Goal: Task Accomplishment & Management: Complete application form

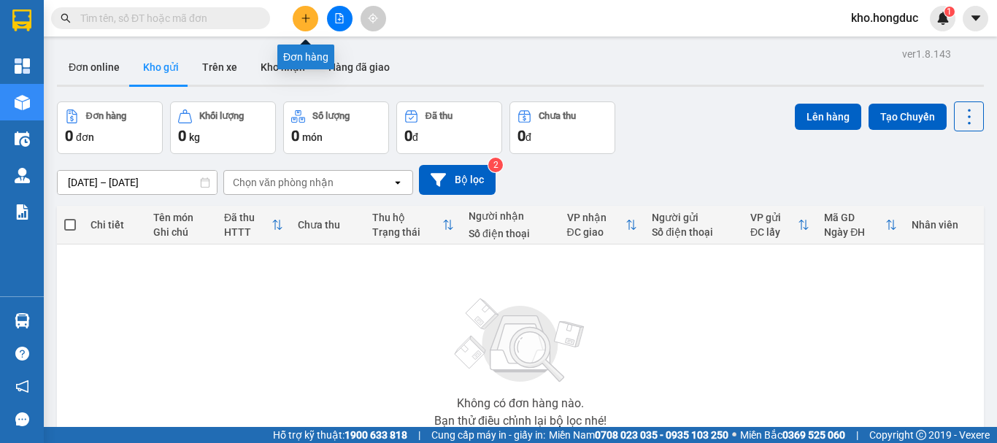
click at [304, 18] on icon "plus" at bounding box center [305, 18] width 8 height 1
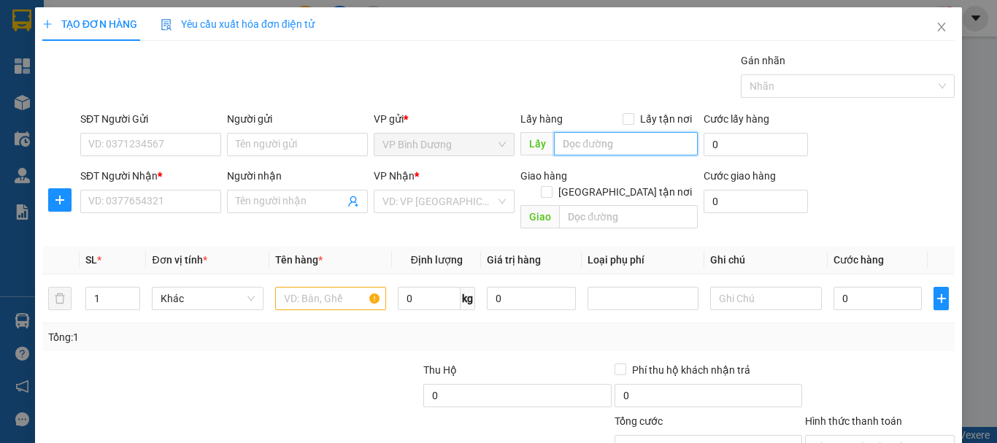
click at [608, 144] on input "text" at bounding box center [626, 143] width 144 height 23
type input "HUB BÌNH DƯƠNG"
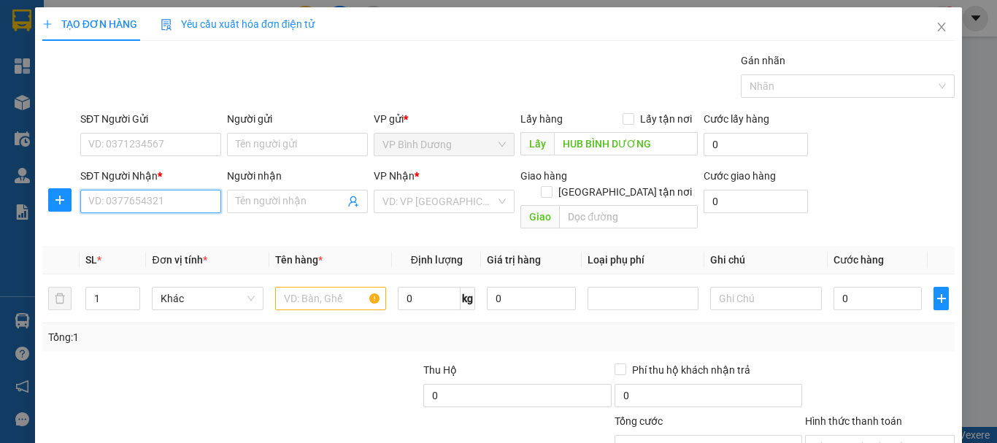
click at [122, 209] on input "SĐT Người Nhận *" at bounding box center [150, 201] width 141 height 23
type input "093448690"
click at [328, 188] on div "Người nhận" at bounding box center [297, 179] width 141 height 22
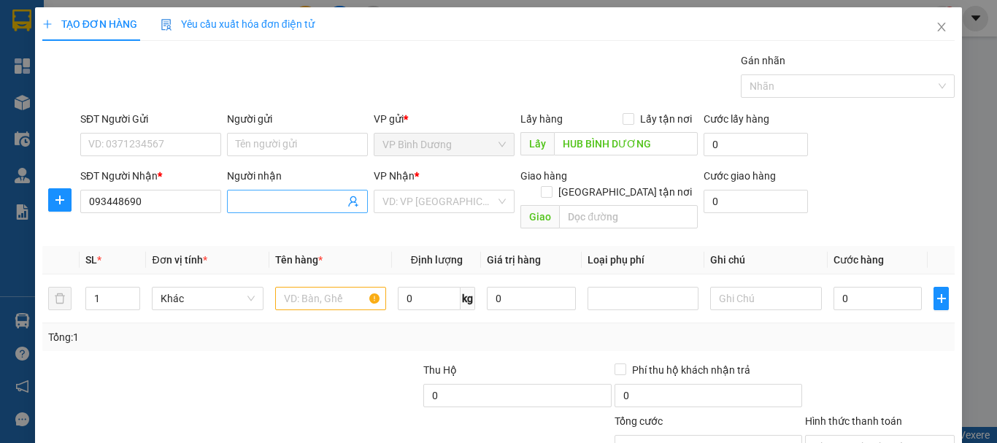
click at [329, 196] on input "Người nhận" at bounding box center [290, 201] width 109 height 16
type input "ANH LUYEN TRAN"
click at [414, 200] on input "search" at bounding box center [438, 201] width 113 height 22
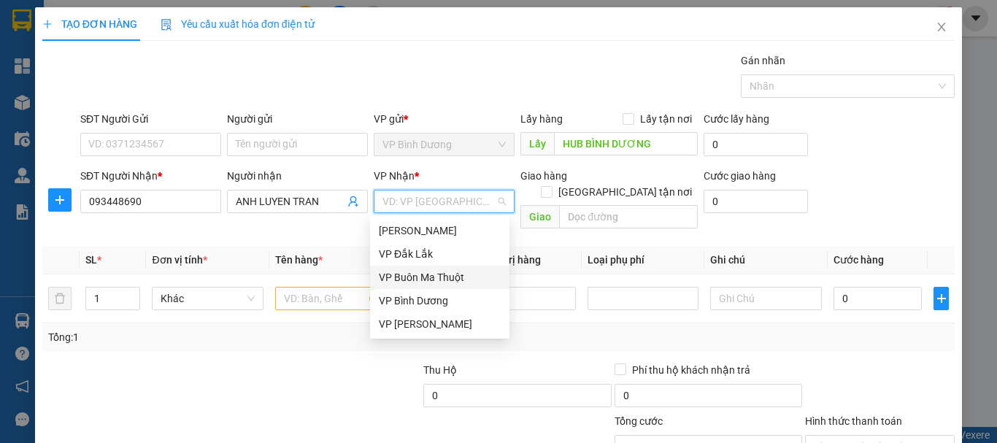
click at [456, 271] on div "VP Buôn Ma Thuột" at bounding box center [440, 277] width 122 height 16
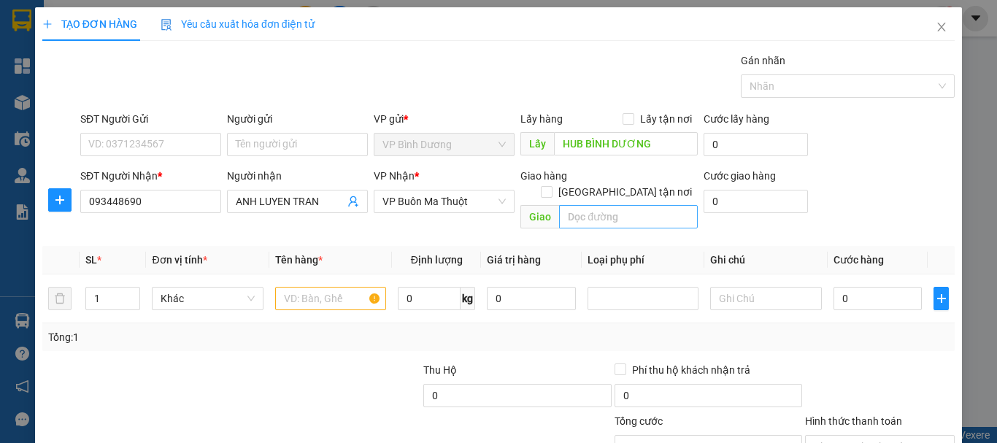
drag, startPoint x: 633, startPoint y: 174, endPoint x: 601, endPoint y: 203, distance: 42.9
click at [633, 184] on span "[GEOGRAPHIC_DATA] tận nơi" at bounding box center [624, 192] width 145 height 16
click at [600, 206] on input "text" at bounding box center [628, 216] width 139 height 23
type input "227 [PERSON_NAME], [PERSON_NAME] BMT"
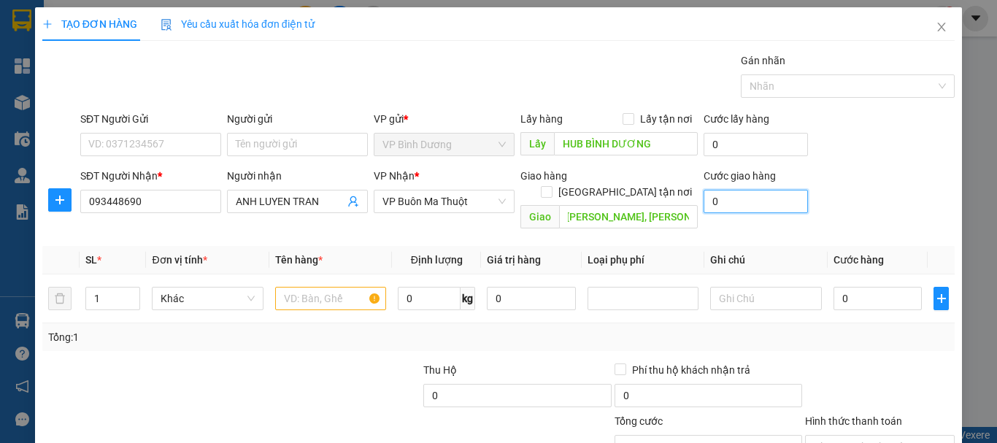
click at [711, 204] on input "0" at bounding box center [755, 201] width 104 height 23
type input "5"
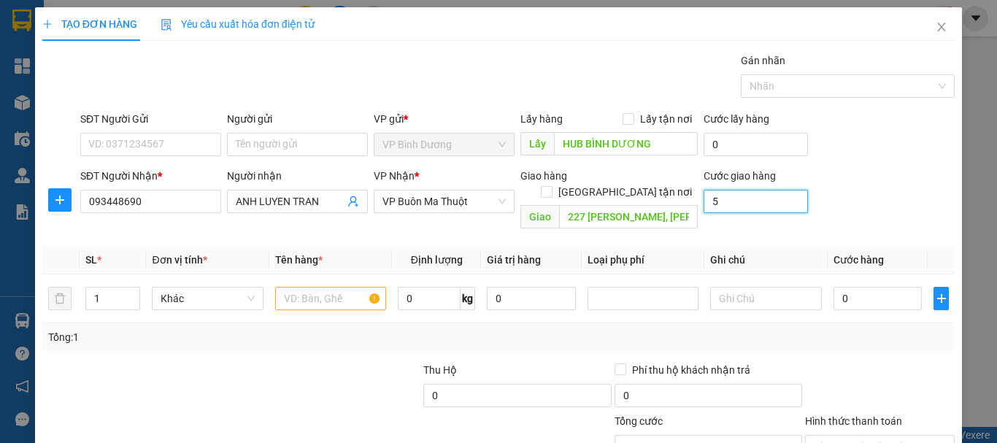
type input "50"
type input "500"
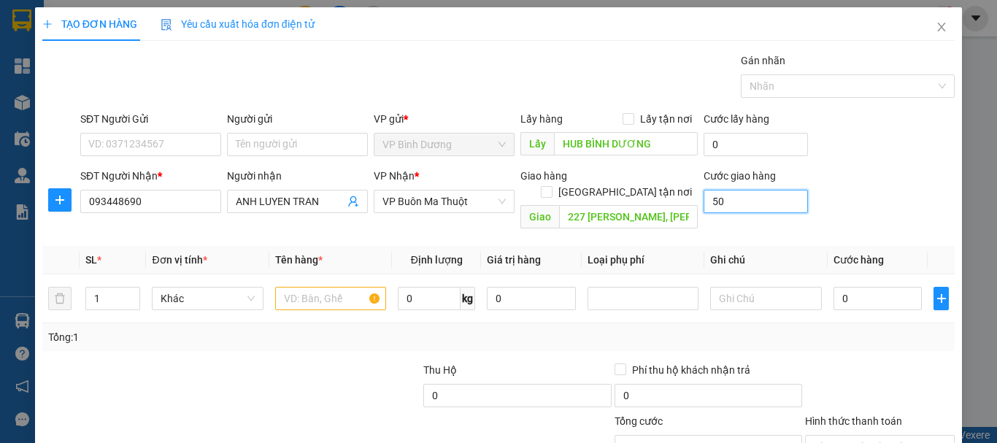
type input "500"
type input "5.000"
type input "50.000"
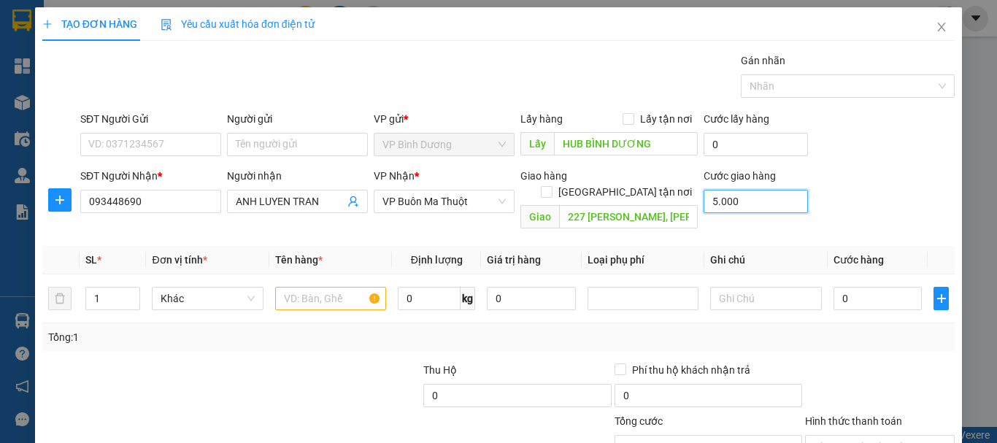
type input "50.000"
click at [312, 287] on input "text" at bounding box center [330, 298] width 111 height 23
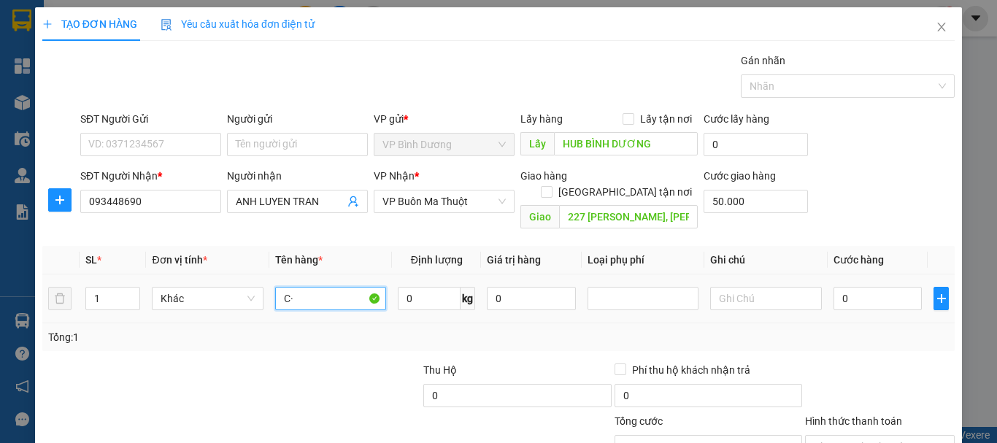
type input "C"
type input "GHẾ NHỰA"
click at [433, 287] on input "0" at bounding box center [429, 298] width 63 height 23
type input "5"
click at [884, 287] on input "0" at bounding box center [877, 298] width 89 height 23
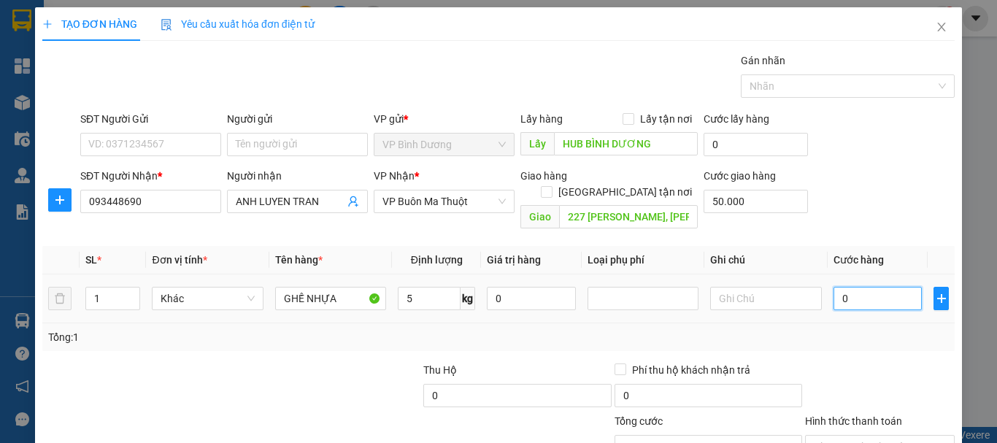
type input "3"
type input "50.003"
type input "35"
type input "50.035"
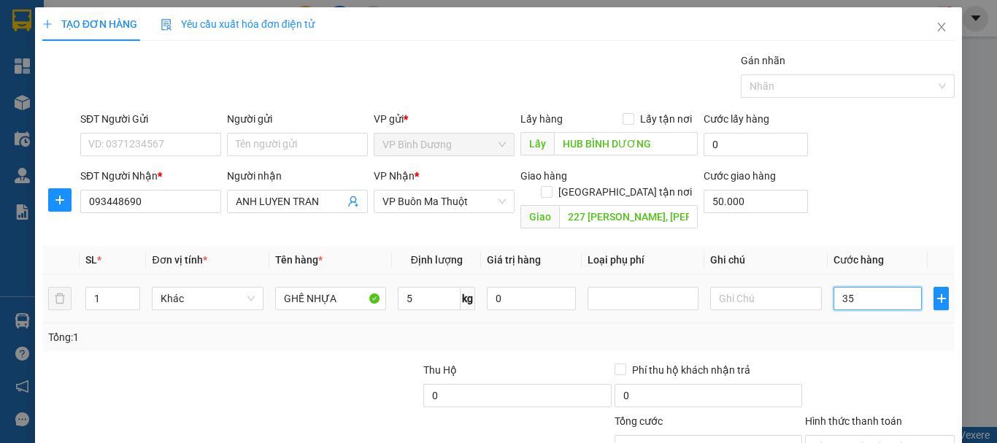
type input "50.035"
type input "350"
type input "50.350"
type input "3.500"
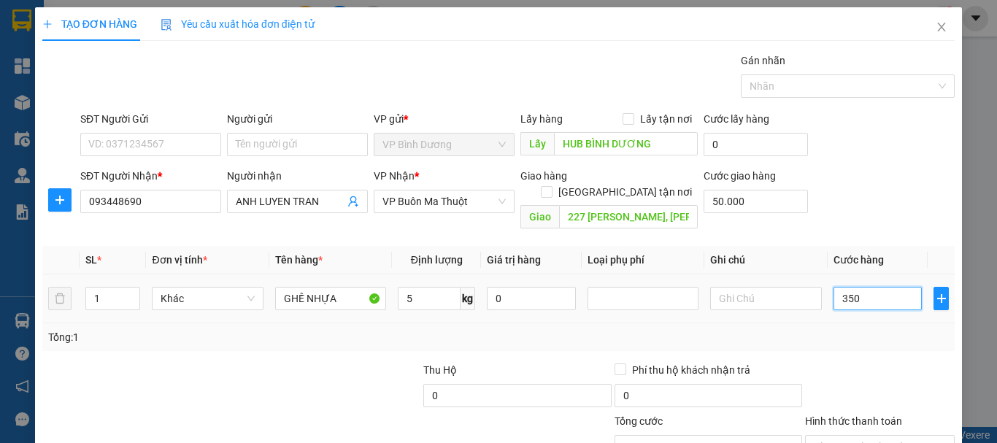
type input "53.500"
type input "35.000"
type input "85.000"
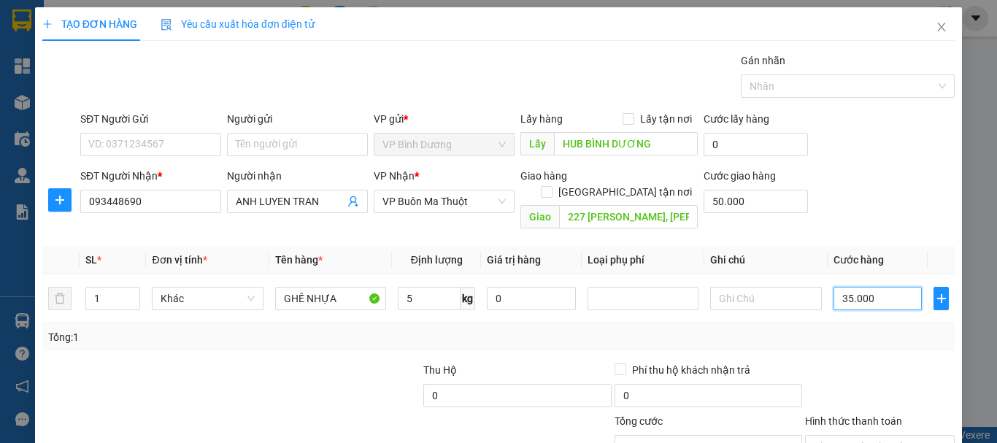
type input "35.000"
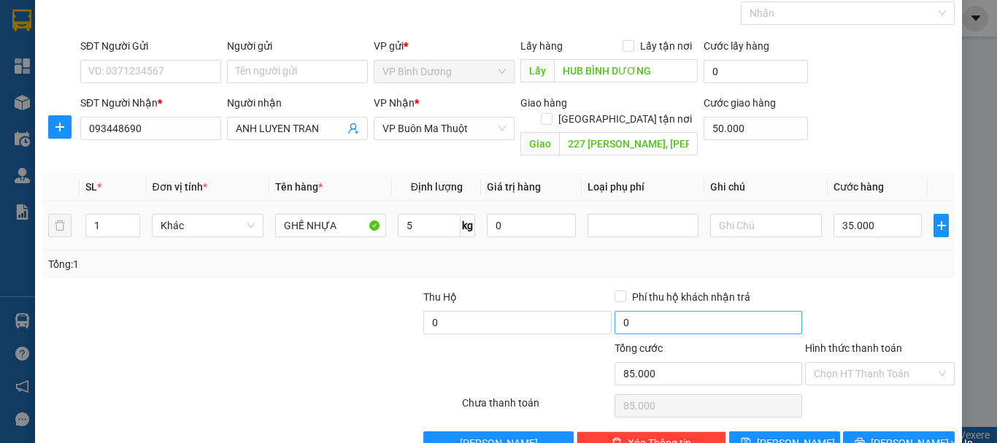
scroll to position [97, 0]
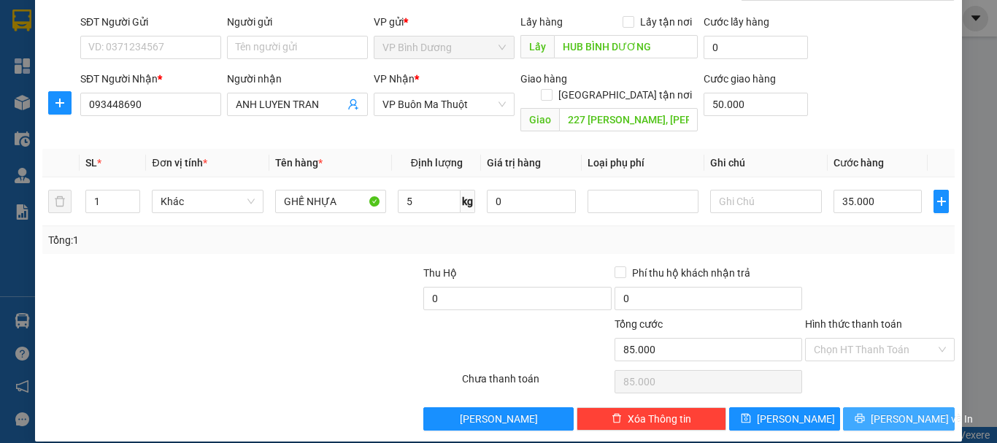
click at [885, 411] on span "[PERSON_NAME] và In" at bounding box center [921, 419] width 102 height 16
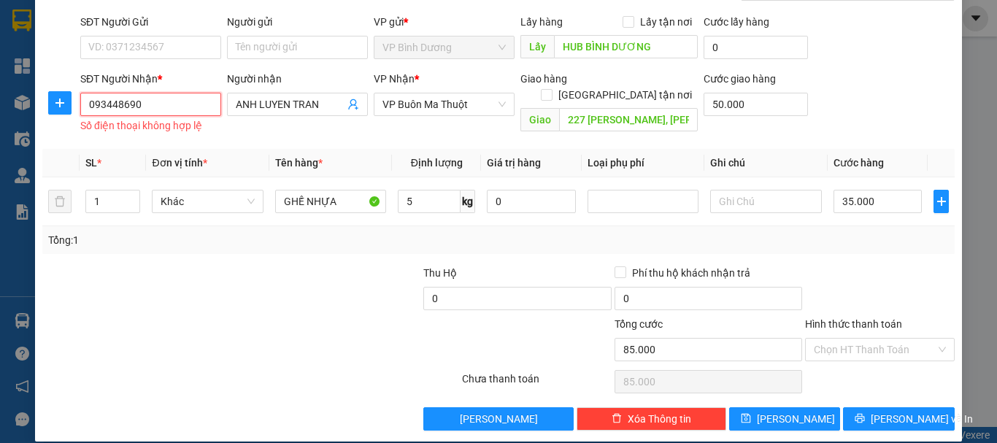
click at [101, 105] on input "093448690" at bounding box center [150, 104] width 141 height 23
type input "0913448690"
click at [852, 339] on input "Hình thức thanh toán" at bounding box center [875, 350] width 122 height 22
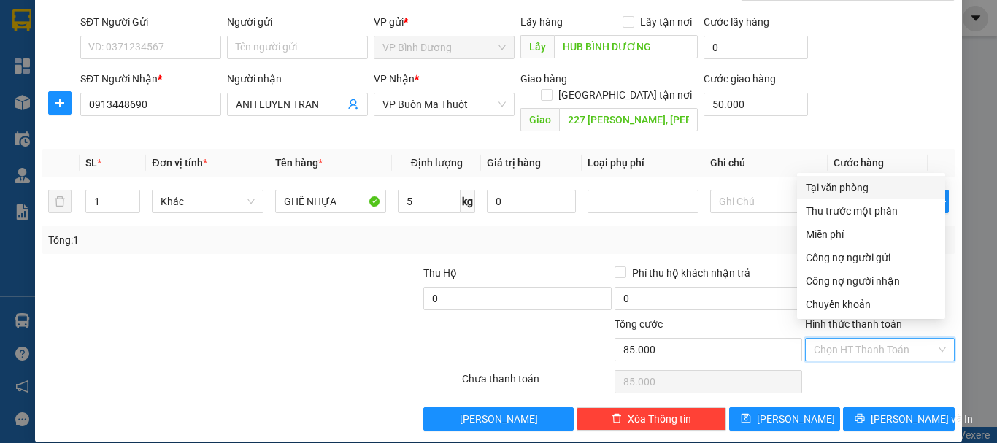
click at [841, 179] on div "Tại văn phòng" at bounding box center [870, 187] width 131 height 16
type input "0"
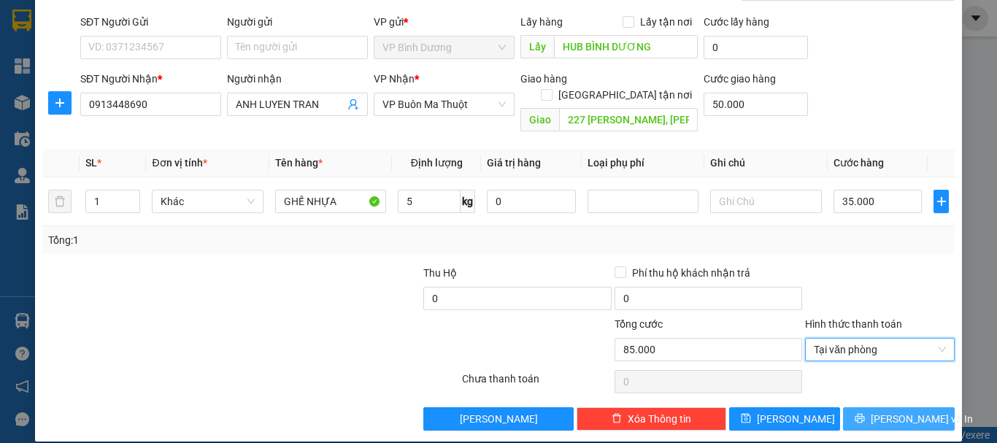
click at [888, 411] on span "[PERSON_NAME] và In" at bounding box center [921, 419] width 102 height 16
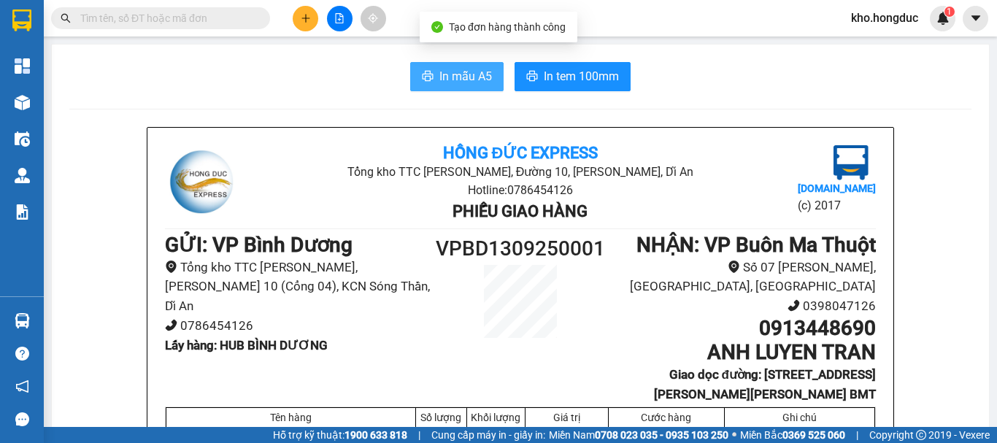
click at [439, 80] on span "In mẫu A5" at bounding box center [465, 76] width 53 height 18
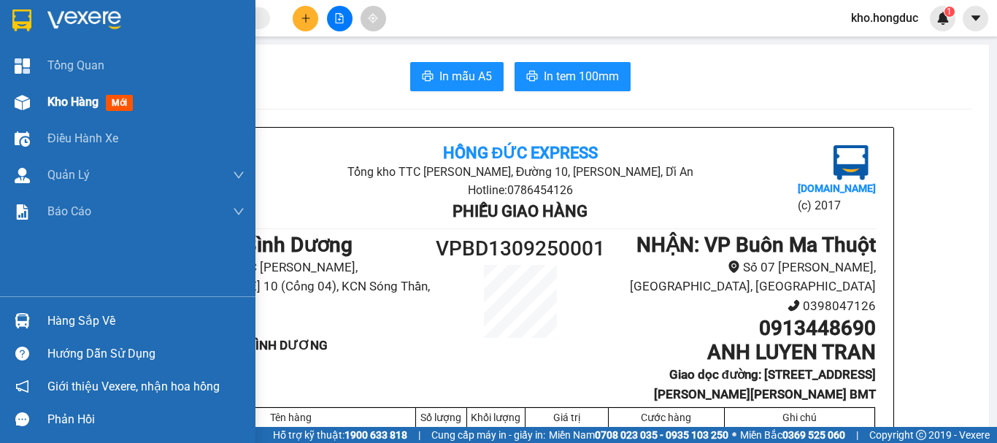
click at [69, 98] on span "Kho hàng" at bounding box center [72, 102] width 51 height 14
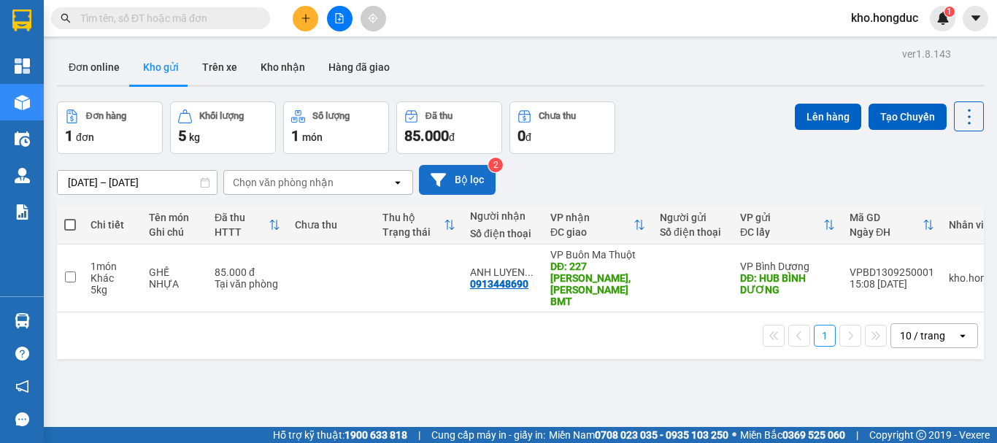
click at [459, 169] on button "Bộ lọc" at bounding box center [457, 180] width 77 height 30
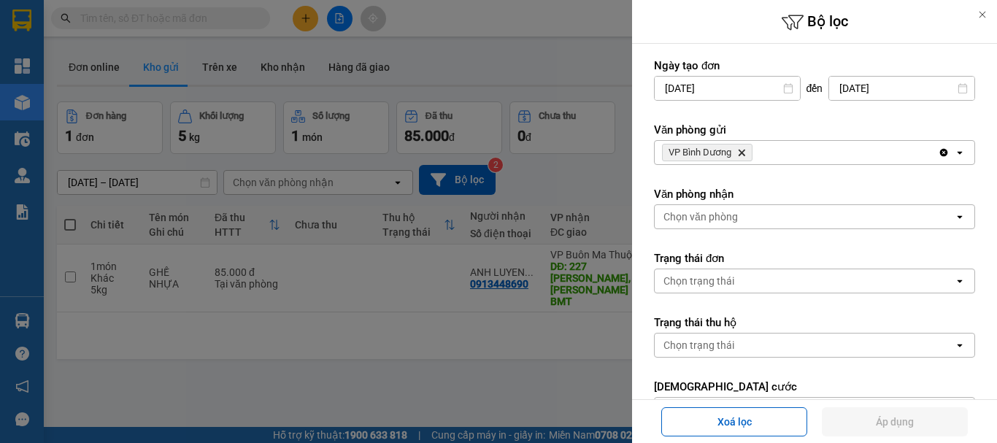
click at [743, 148] on icon "Delete" at bounding box center [741, 152] width 9 height 9
click at [743, 148] on div "VP [PERSON_NAME]" at bounding box center [795, 152] width 283 height 23
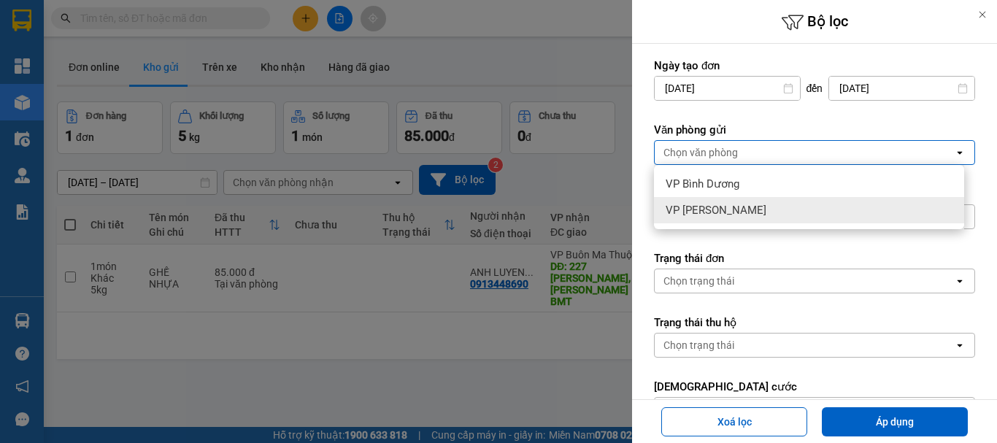
drag, startPoint x: 716, startPoint y: 204, endPoint x: 830, endPoint y: 313, distance: 157.9
click at [716, 204] on span "VP [PERSON_NAME]" at bounding box center [715, 210] width 101 height 15
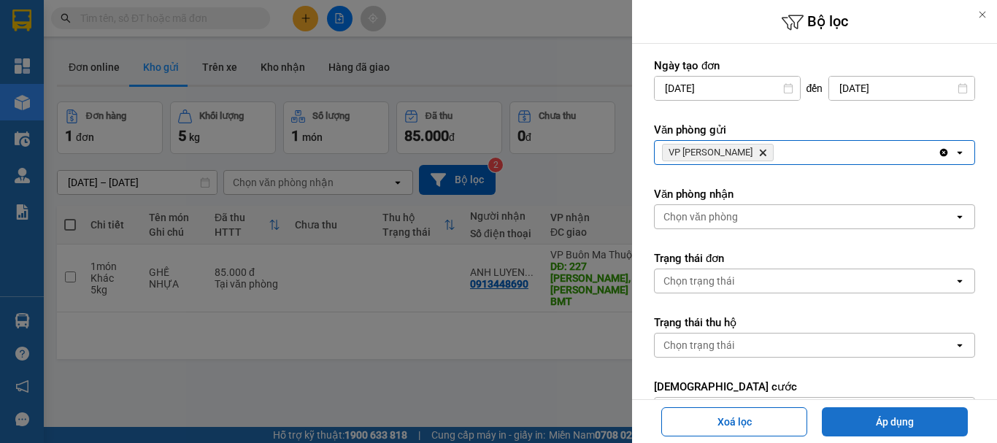
click at [870, 409] on button "Áp dụng" at bounding box center [895, 421] width 146 height 29
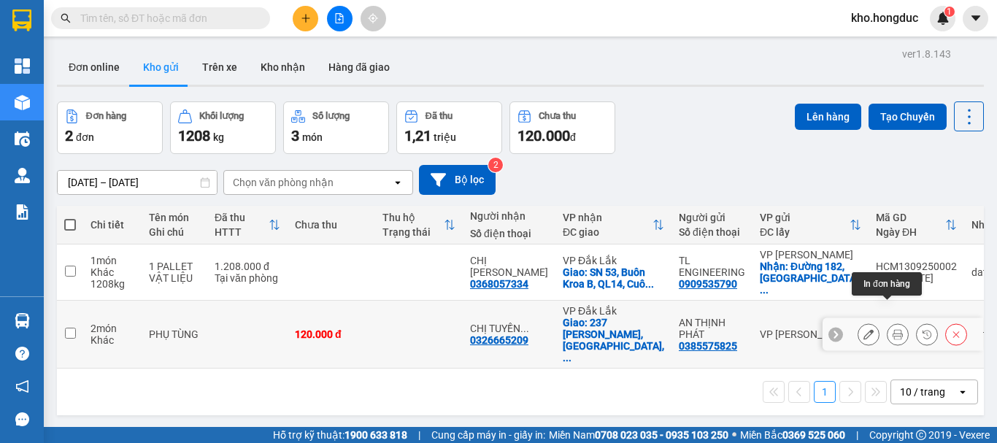
click at [892, 329] on icon at bounding box center [897, 334] width 10 height 10
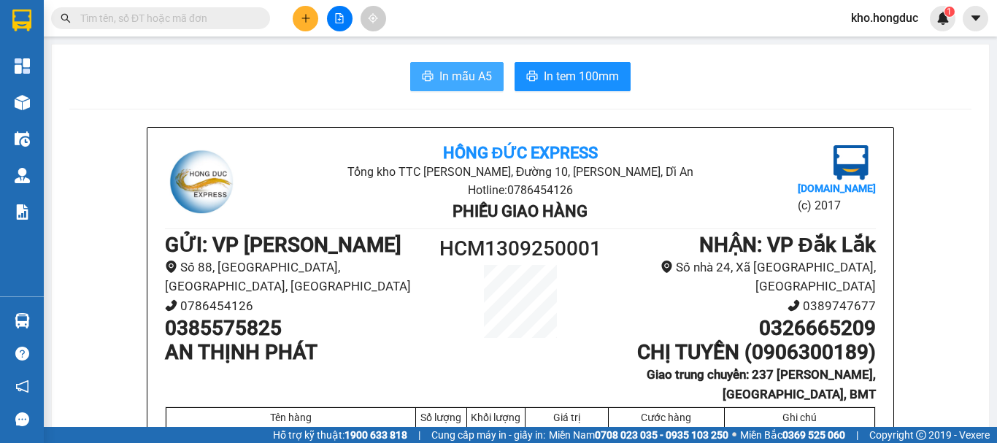
click at [447, 76] on span "In mẫu A5" at bounding box center [465, 76] width 53 height 18
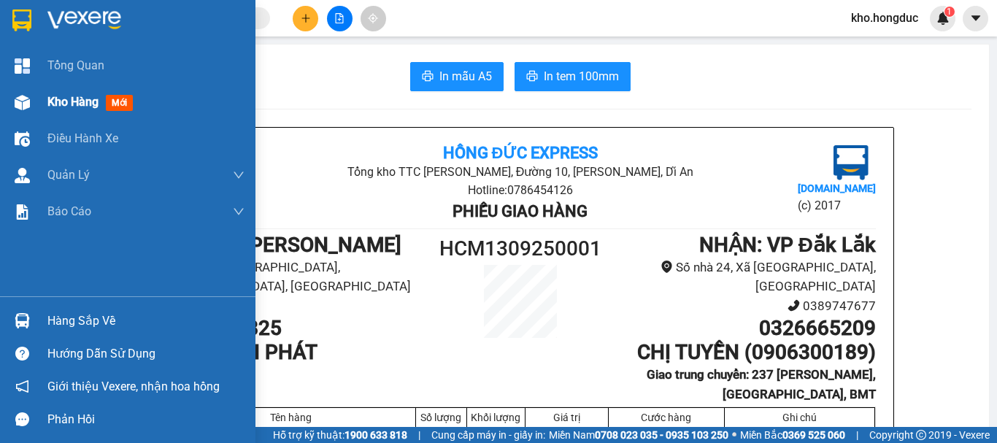
click at [50, 96] on span "Kho hàng" at bounding box center [72, 102] width 51 height 14
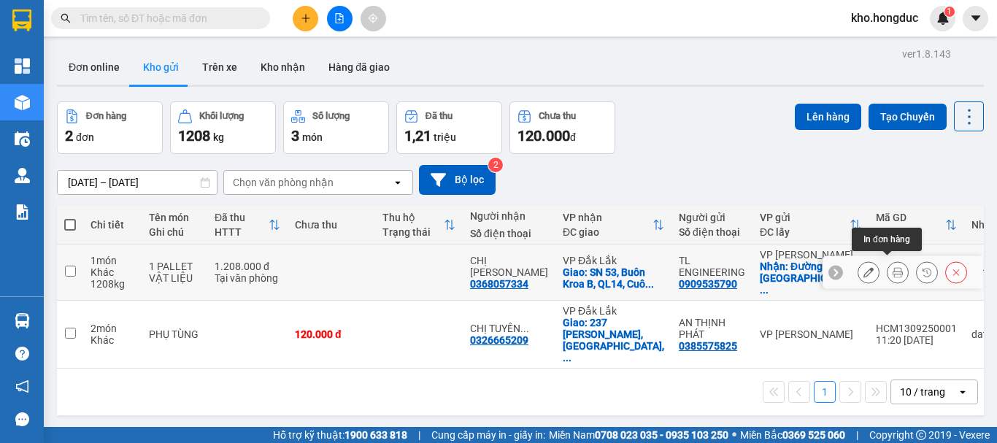
click at [892, 267] on icon at bounding box center [897, 272] width 10 height 10
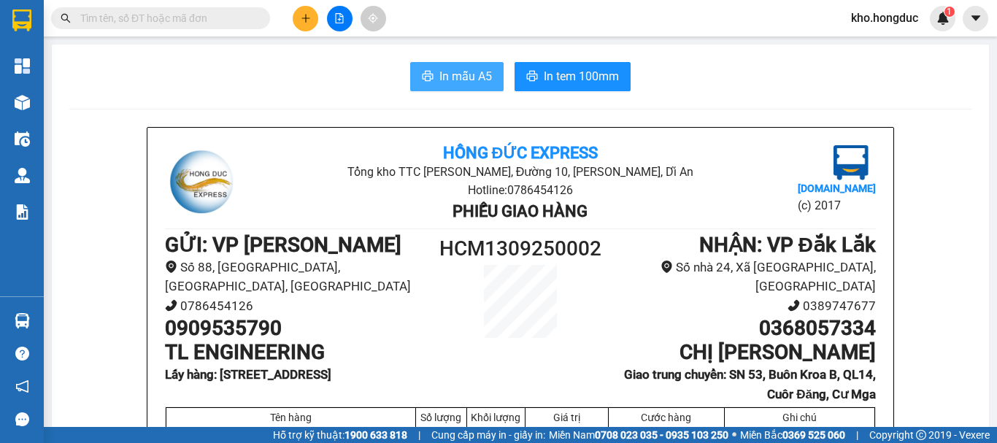
click at [448, 66] on button "In mẫu A5" at bounding box center [456, 76] width 93 height 29
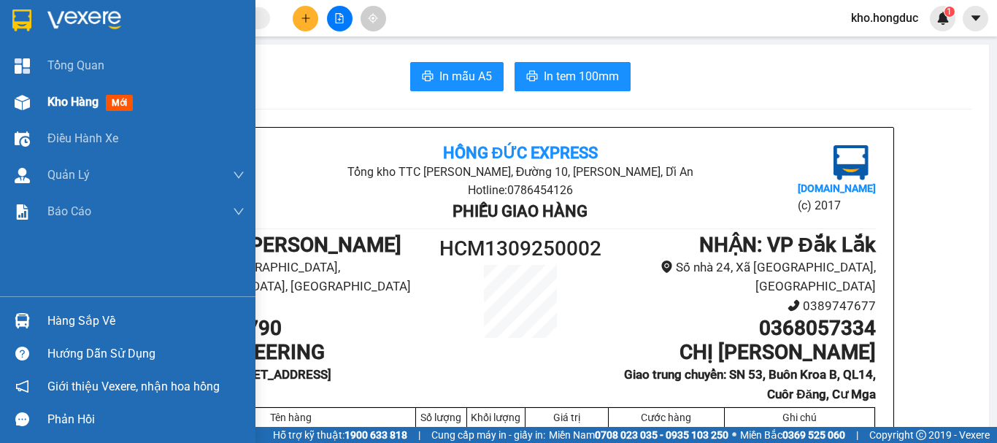
click at [55, 101] on span "Kho hàng" at bounding box center [72, 102] width 51 height 14
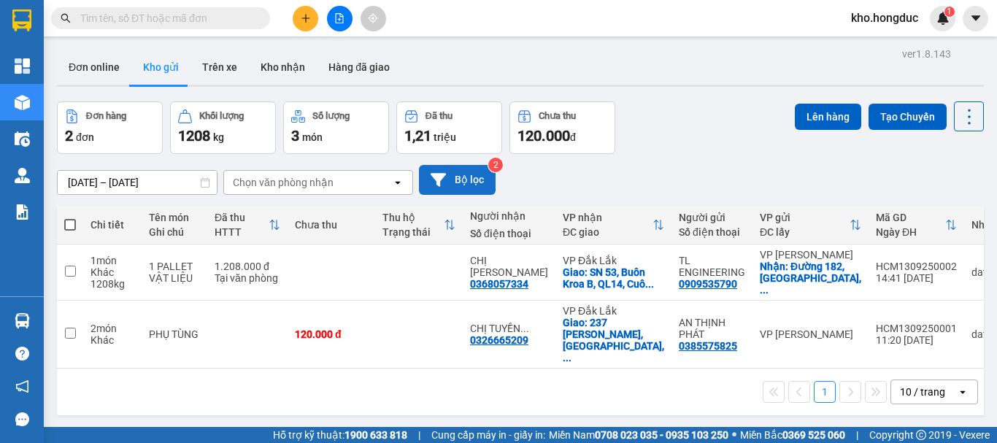
click at [475, 187] on button "Bộ lọc" at bounding box center [457, 180] width 77 height 30
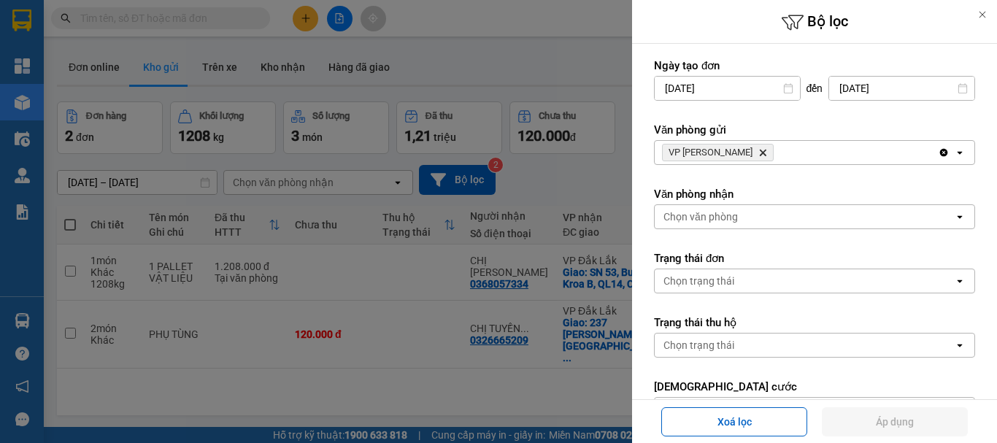
click at [760, 151] on icon "VP Hồ Chí Minh, close by backspace" at bounding box center [763, 153] width 7 height 7
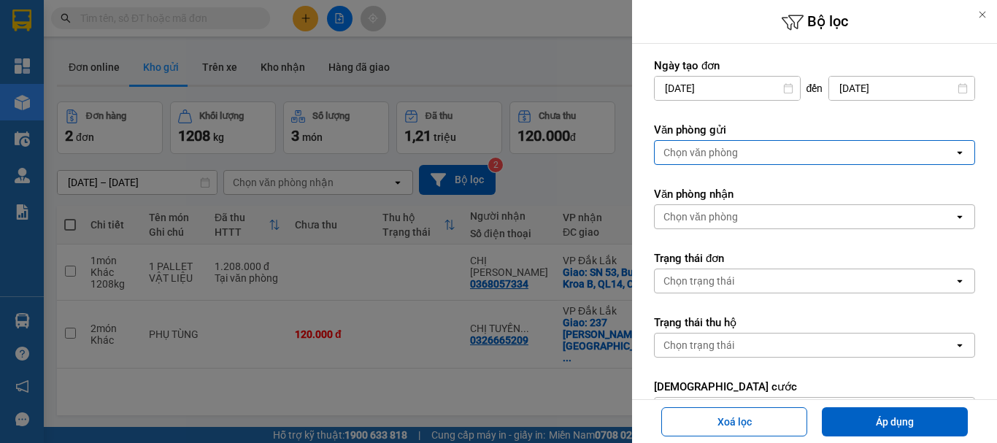
click at [744, 151] on div "Chọn văn phòng" at bounding box center [803, 152] width 299 height 23
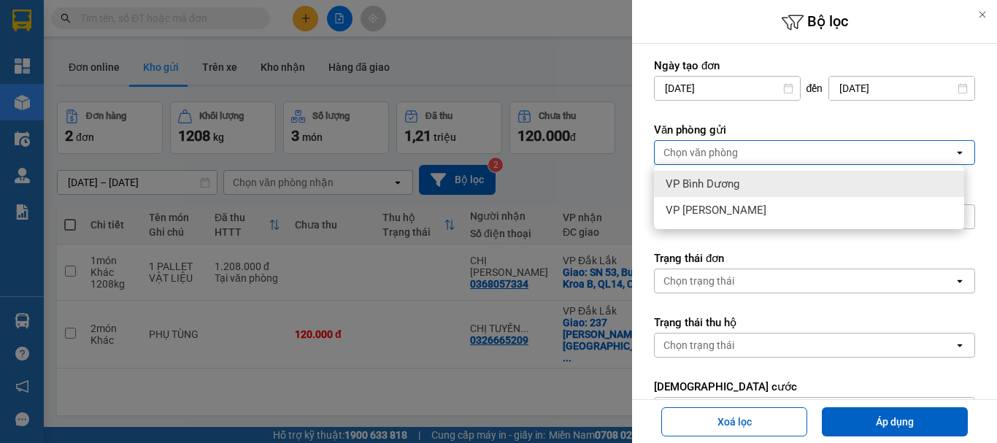
click at [716, 188] on span "VP Bình Dương" at bounding box center [702, 184] width 74 height 15
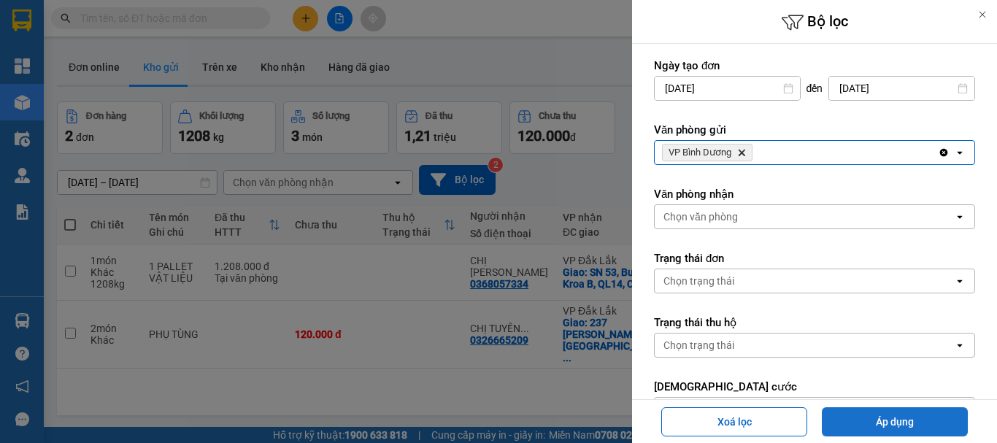
click at [884, 417] on button "Áp dụng" at bounding box center [895, 421] width 146 height 29
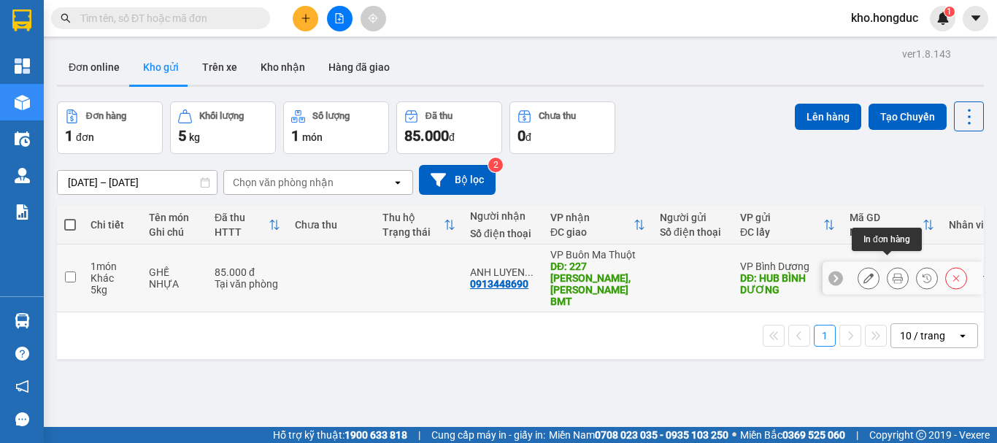
click at [892, 273] on icon at bounding box center [897, 278] width 10 height 10
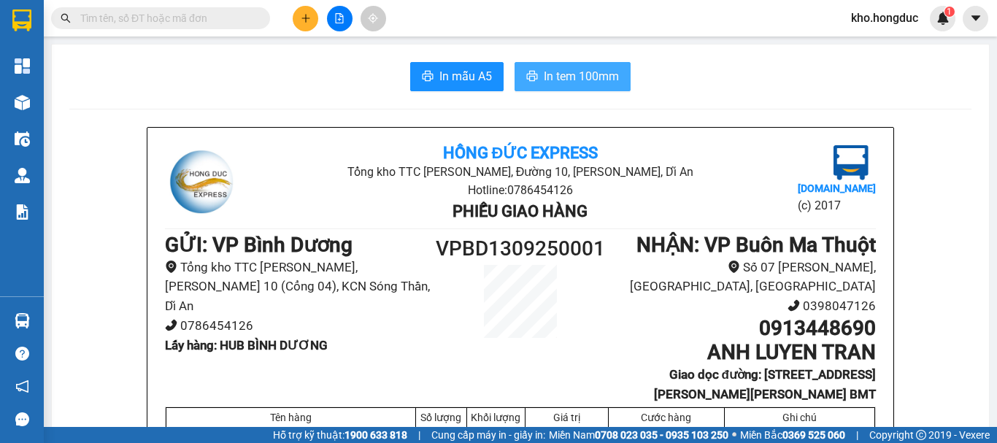
click at [597, 80] on span "In tem 100mm" at bounding box center [581, 76] width 75 height 18
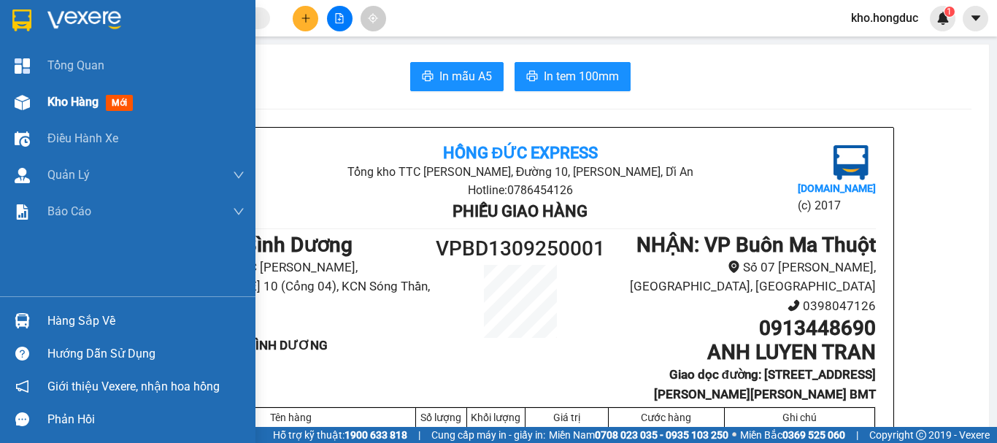
click at [36, 95] on div "Kho hàng mới" at bounding box center [127, 102] width 255 height 36
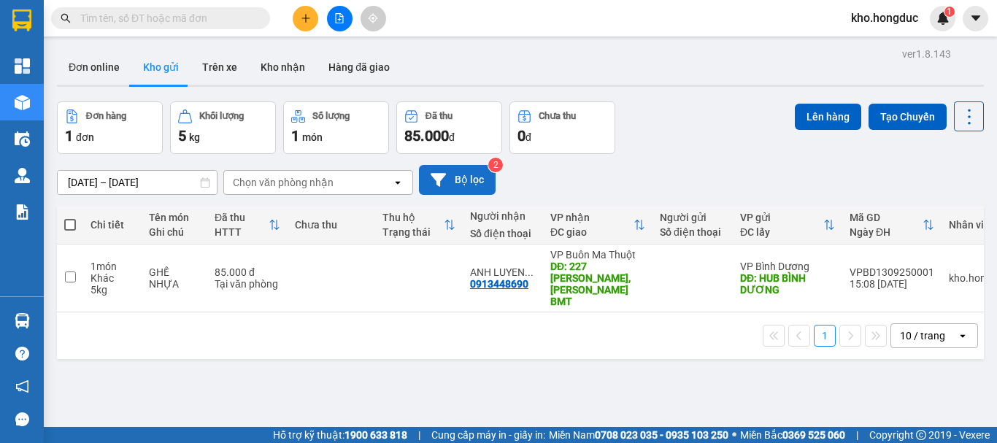
click at [484, 171] on button "Bộ lọc" at bounding box center [457, 180] width 77 height 30
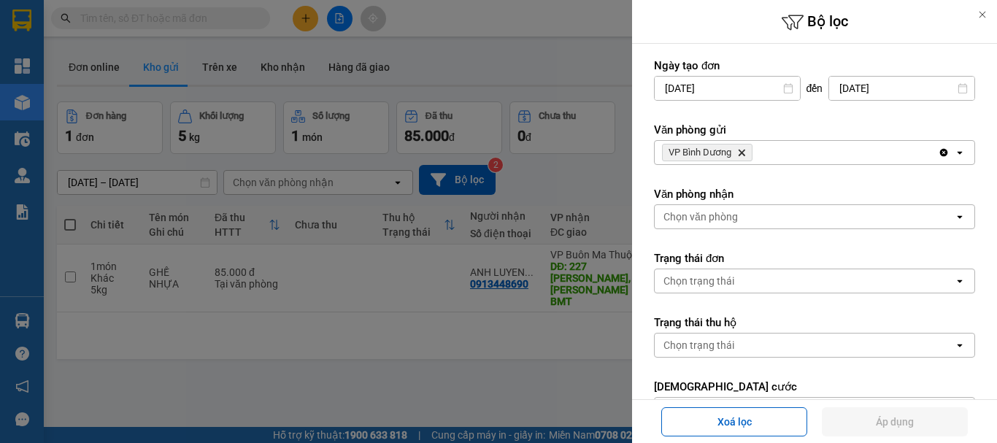
click at [741, 153] on icon "Delete" at bounding box center [741, 152] width 9 height 9
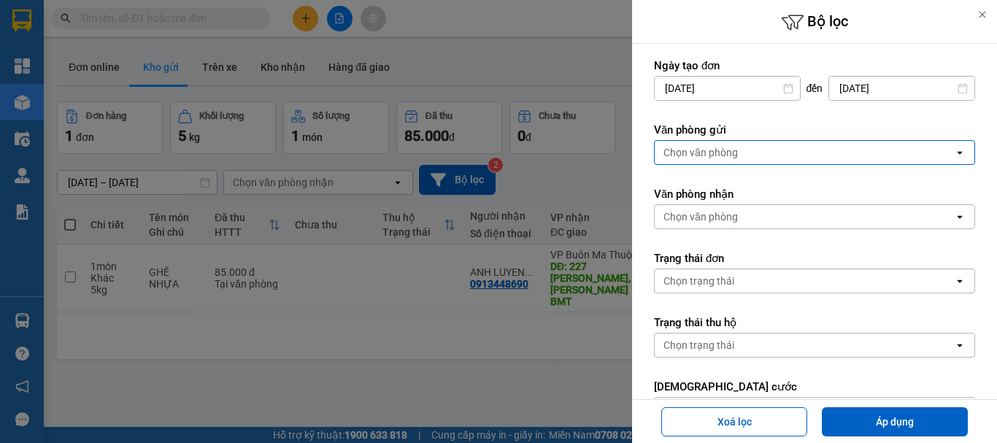
click at [752, 153] on div "Chọn văn phòng" at bounding box center [803, 152] width 299 height 23
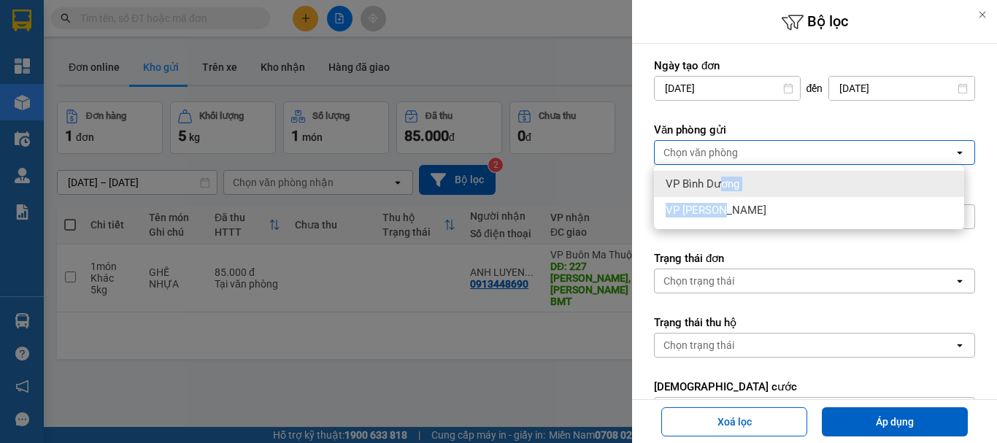
click at [722, 190] on ul "VP Bình Dương VP [PERSON_NAME]" at bounding box center [809, 197] width 310 height 64
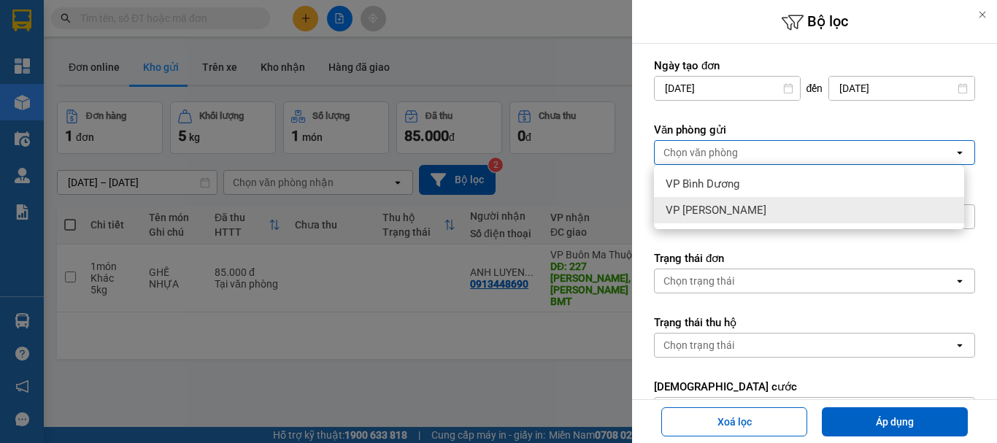
click at [747, 209] on div "VP [PERSON_NAME]" at bounding box center [809, 210] width 310 height 26
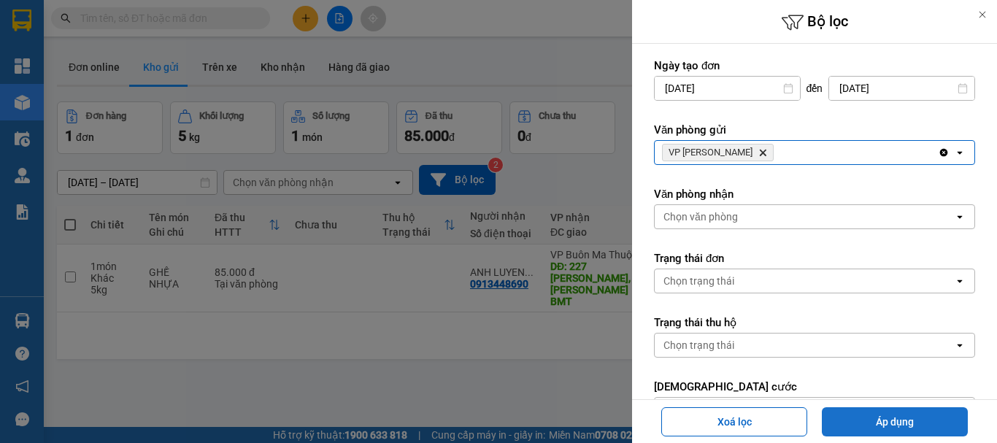
click at [892, 414] on button "Áp dụng" at bounding box center [895, 421] width 146 height 29
